Goal: Navigation & Orientation: Find specific page/section

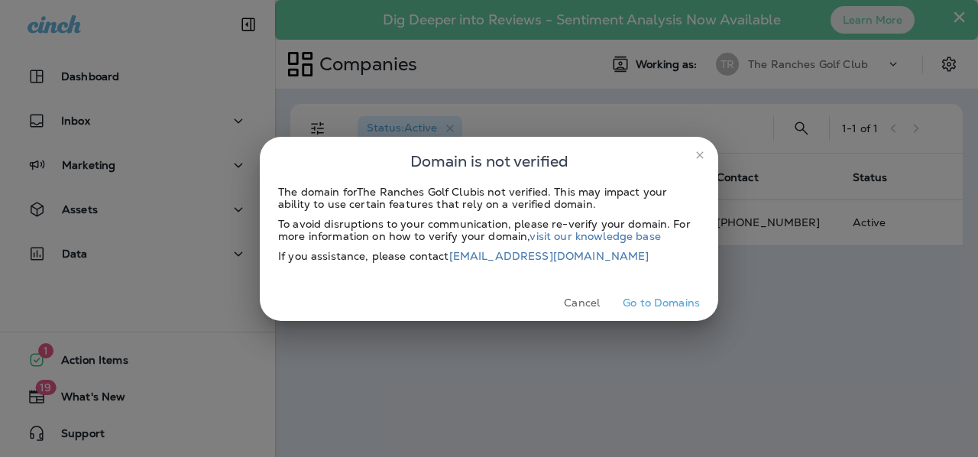
click at [672, 309] on button "Go to Domains" at bounding box center [661, 303] width 89 height 24
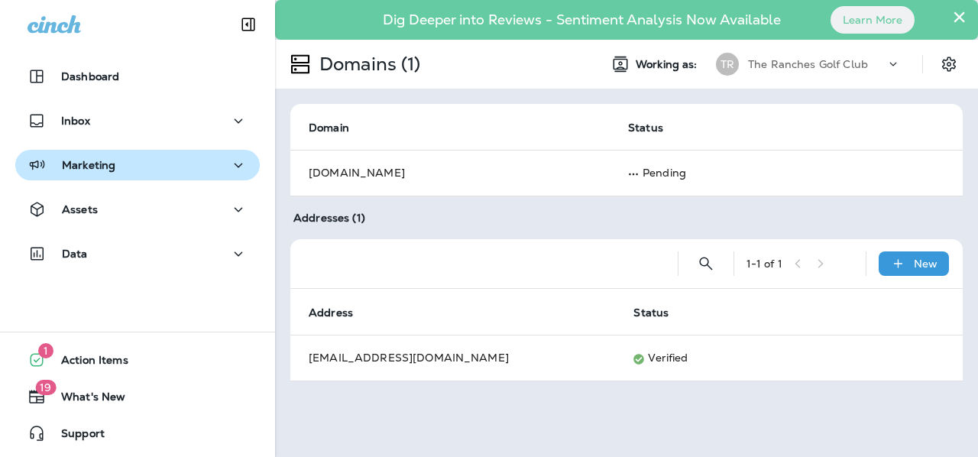
click at [229, 160] on icon "button" at bounding box center [238, 165] width 18 height 19
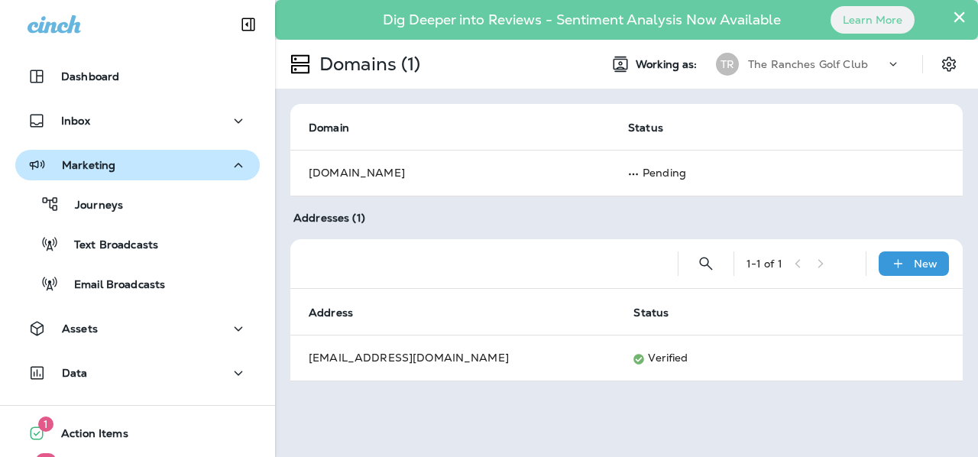
click at [235, 164] on icon "button" at bounding box center [238, 165] width 18 height 19
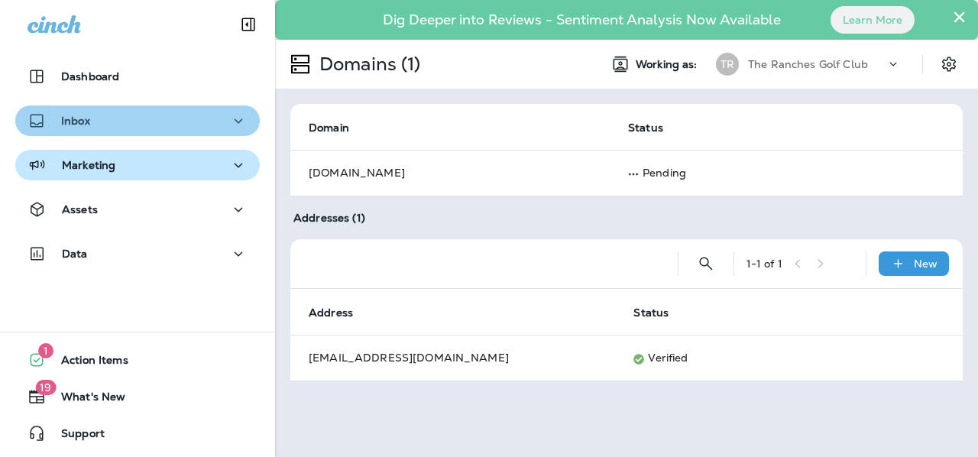
click at [239, 112] on icon "button" at bounding box center [238, 121] width 18 height 19
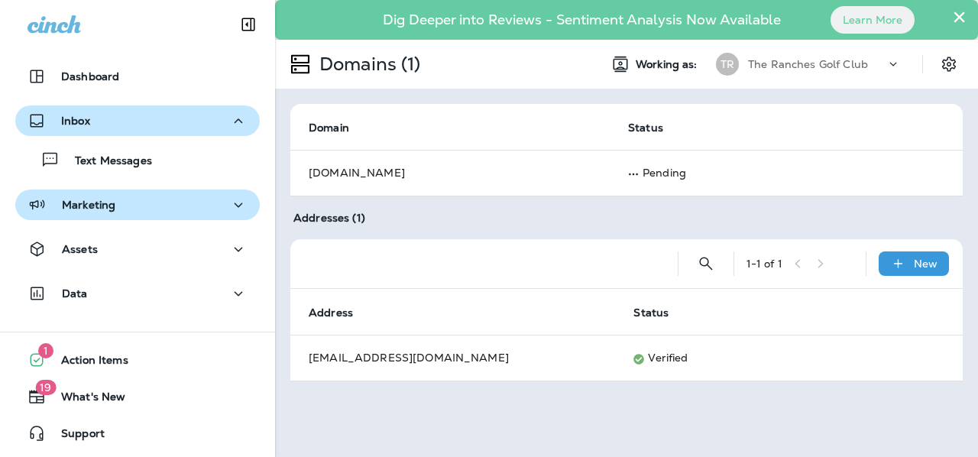
click at [232, 128] on icon "button" at bounding box center [238, 121] width 18 height 19
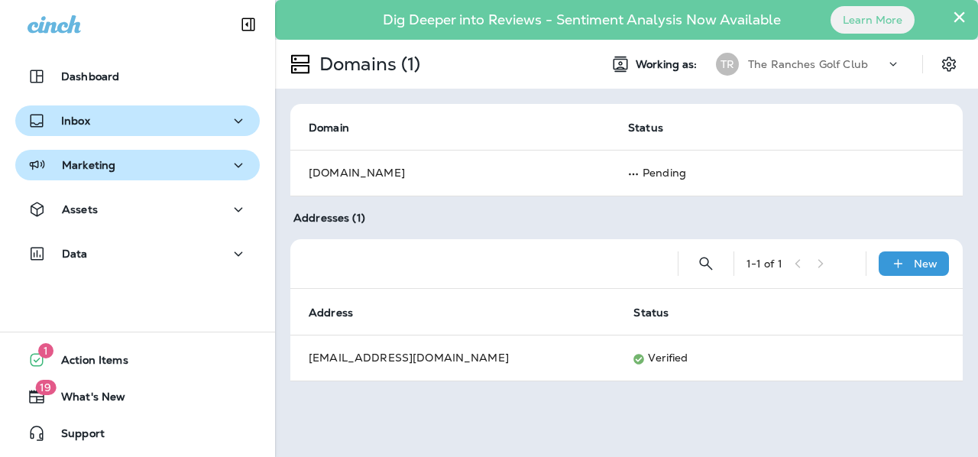
click at [231, 164] on icon "button" at bounding box center [238, 165] width 18 height 19
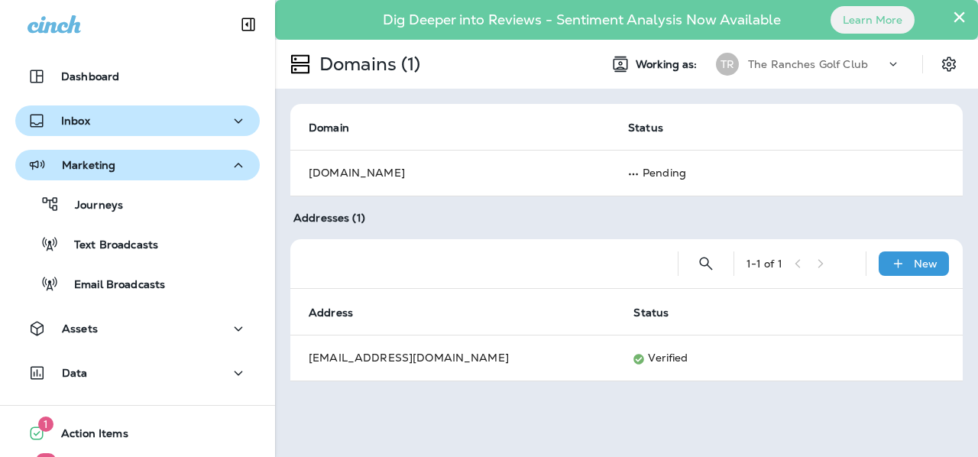
click at [231, 166] on icon "button" at bounding box center [238, 165] width 18 height 19
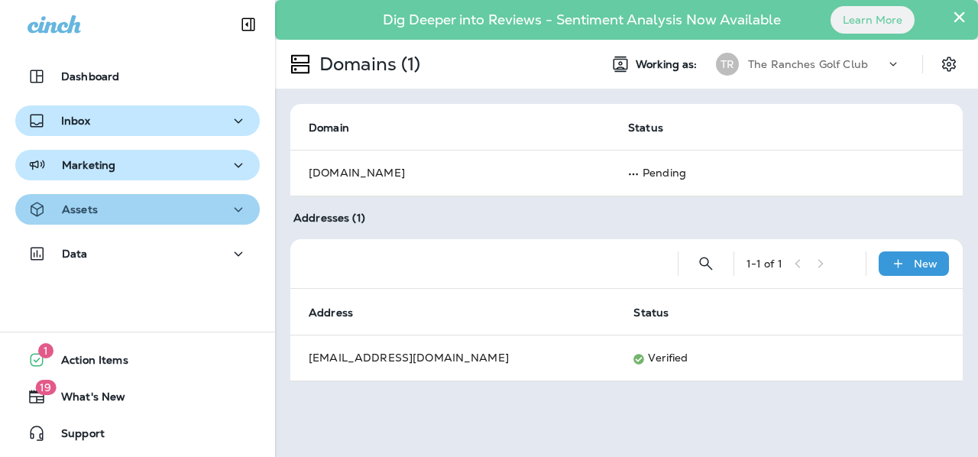
click at [231, 208] on icon "button" at bounding box center [238, 209] width 18 height 19
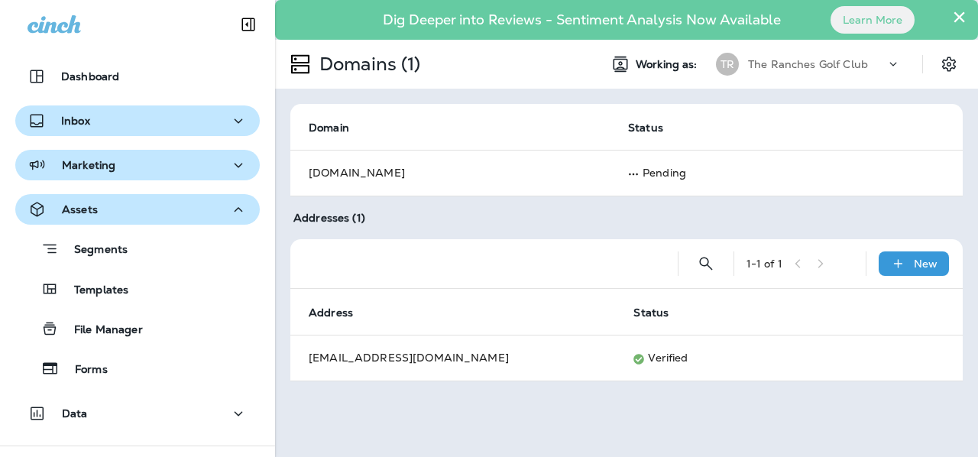
click at [235, 208] on icon "button" at bounding box center [239, 209] width 8 height 5
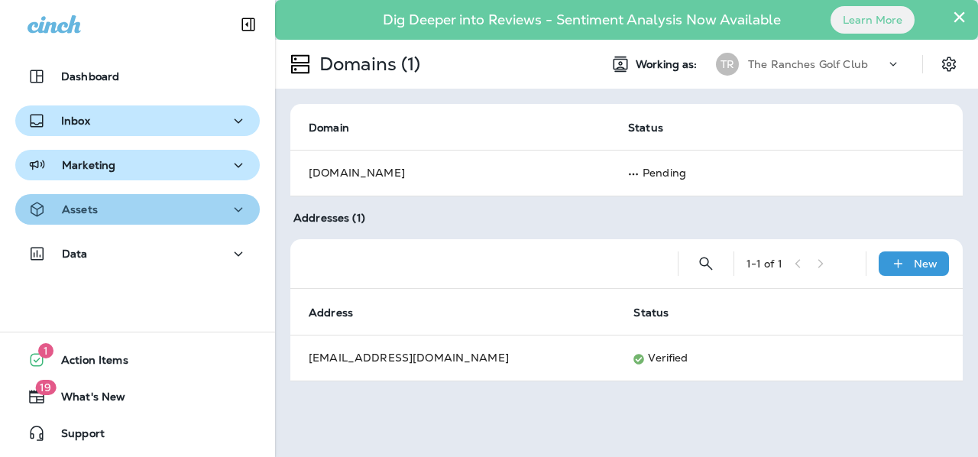
click at [235, 208] on icon "button" at bounding box center [239, 209] width 8 height 5
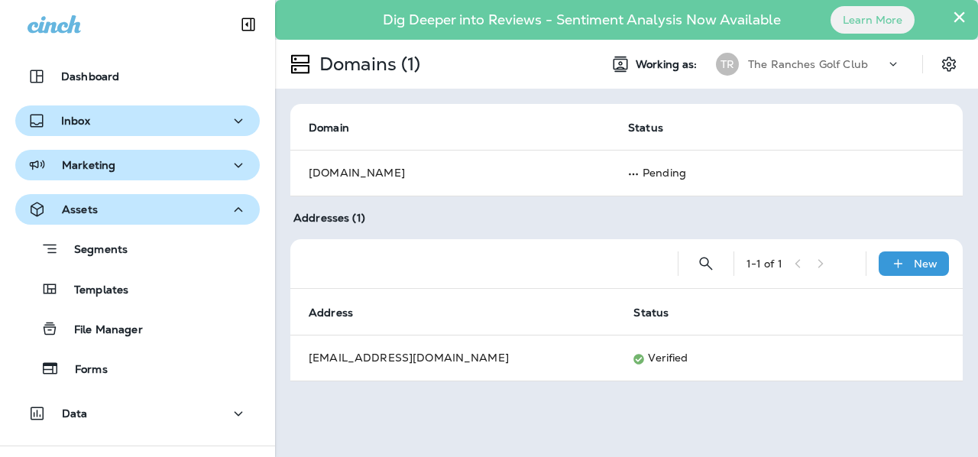
scroll to position [113, 0]
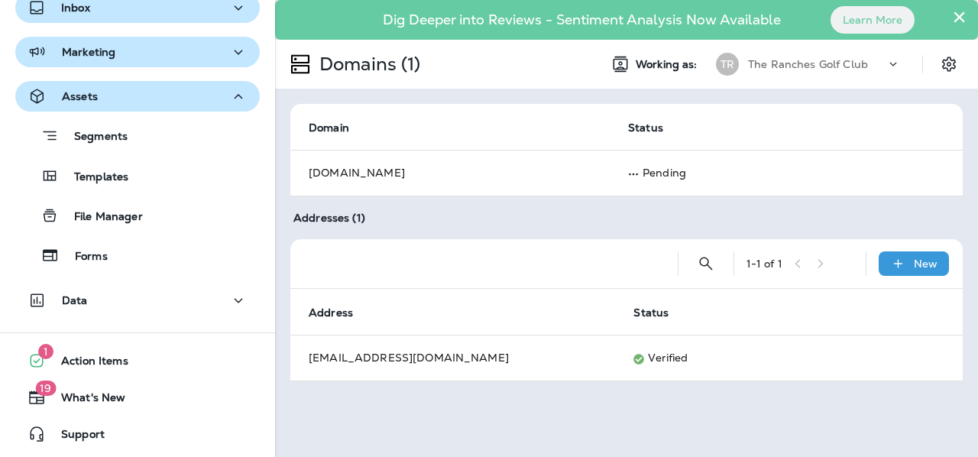
click at [235, 51] on icon "button" at bounding box center [239, 52] width 8 height 5
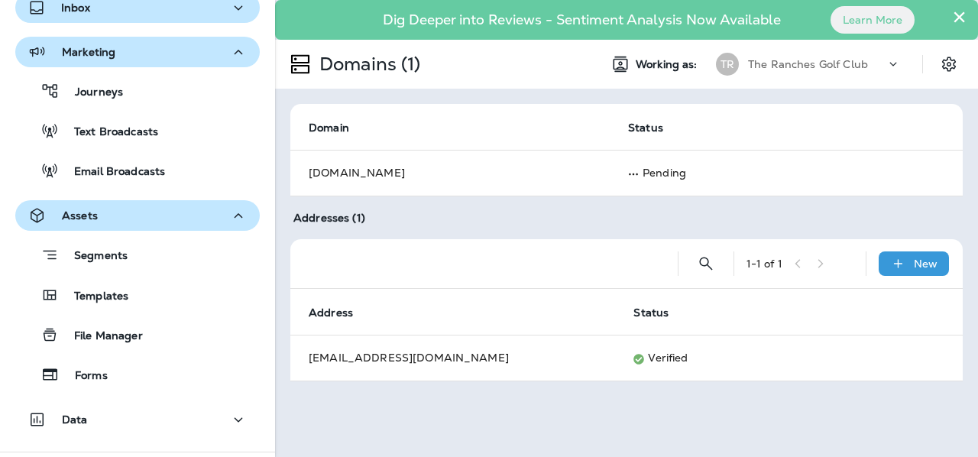
click at [235, 53] on icon "button" at bounding box center [238, 52] width 18 height 19
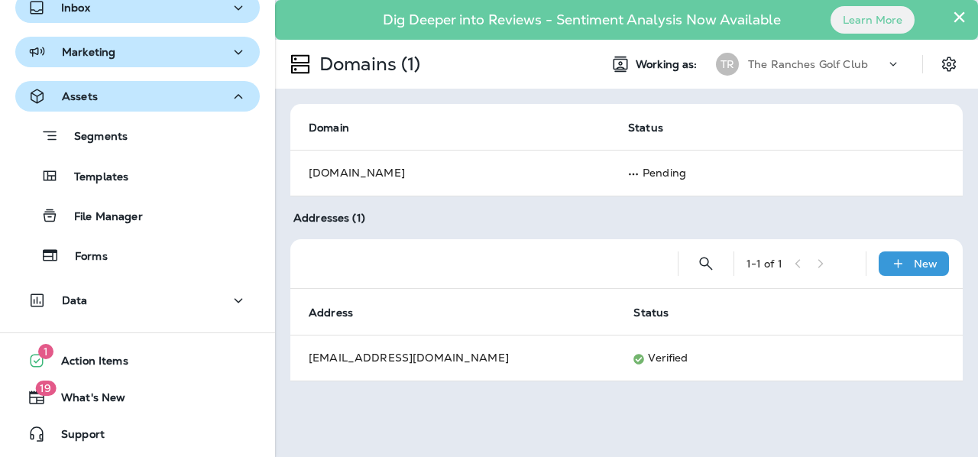
click at [229, 87] on icon "button" at bounding box center [238, 96] width 18 height 19
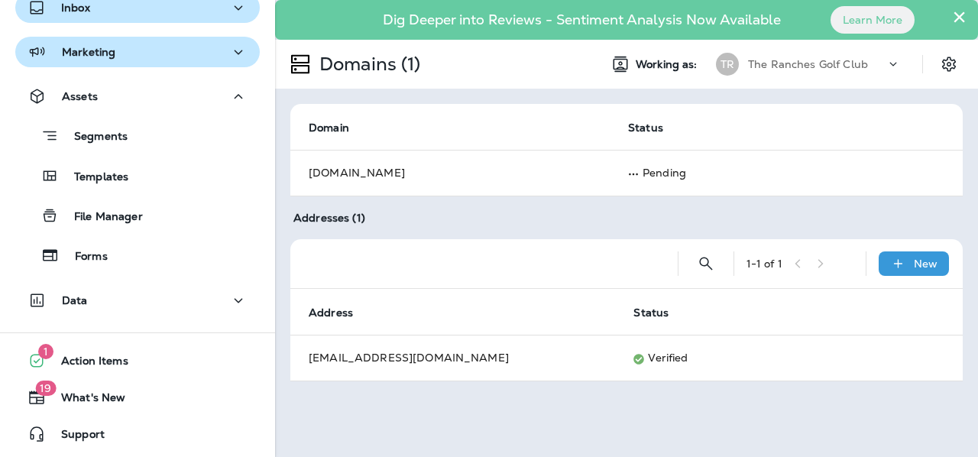
scroll to position [0, 0]
